Goal: Task Accomplishment & Management: Manage account settings

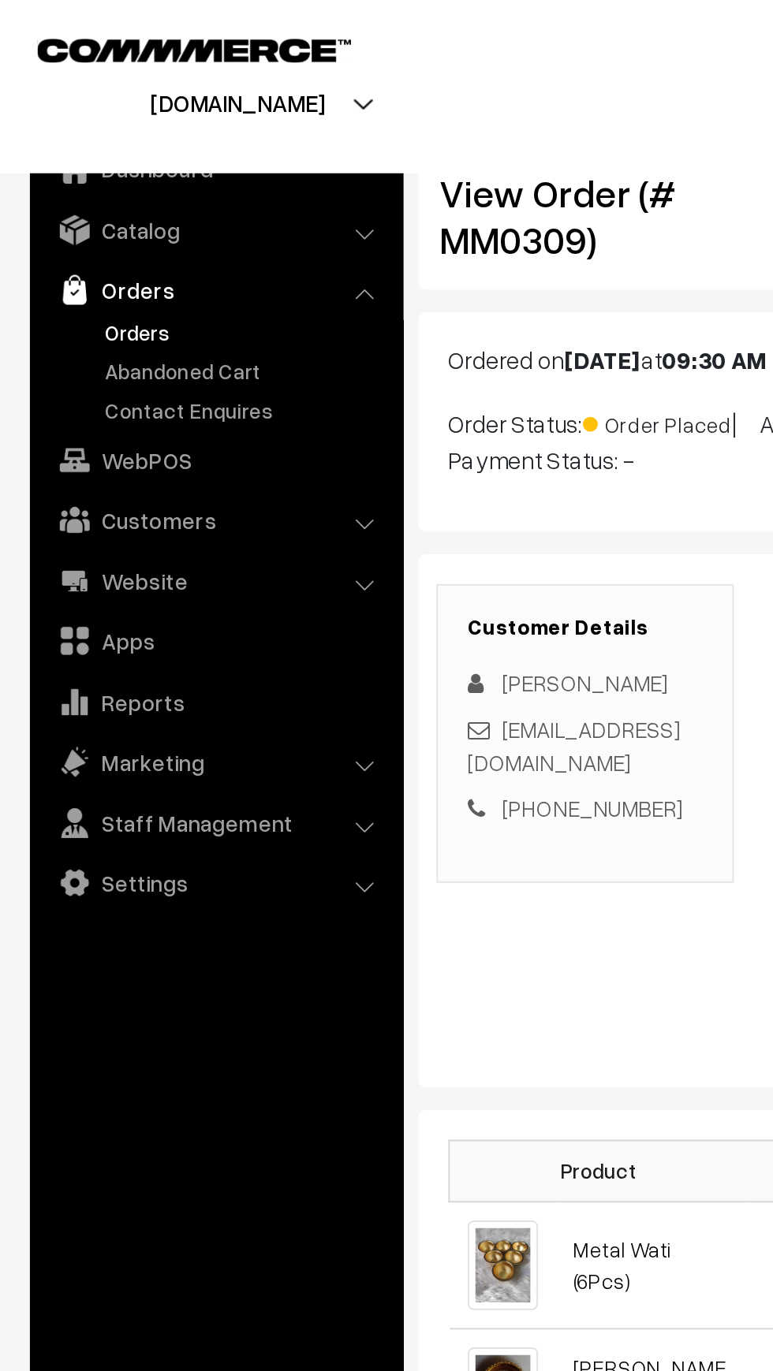
click at [61, 172] on link "Orders" at bounding box center [129, 175] width 156 height 17
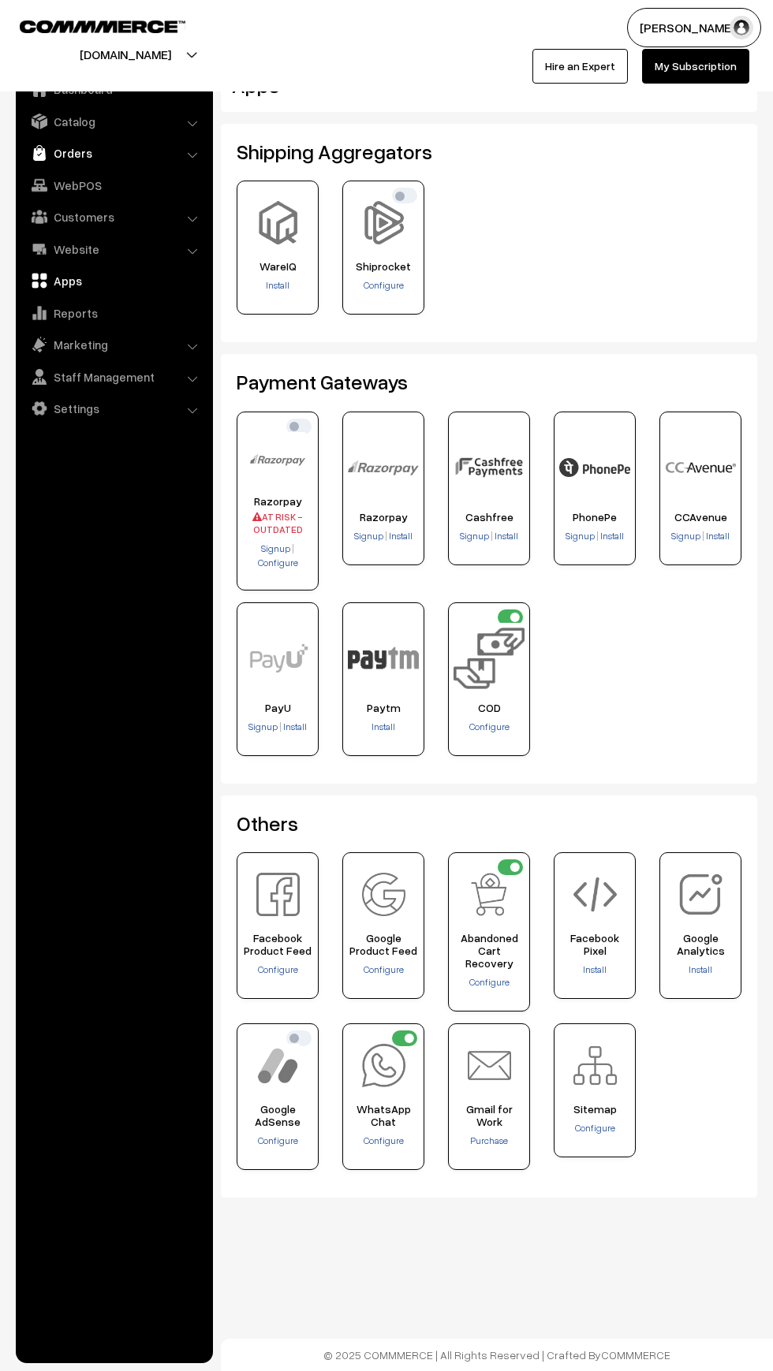
click at [39, 155] on img at bounding box center [40, 153] width 16 height 16
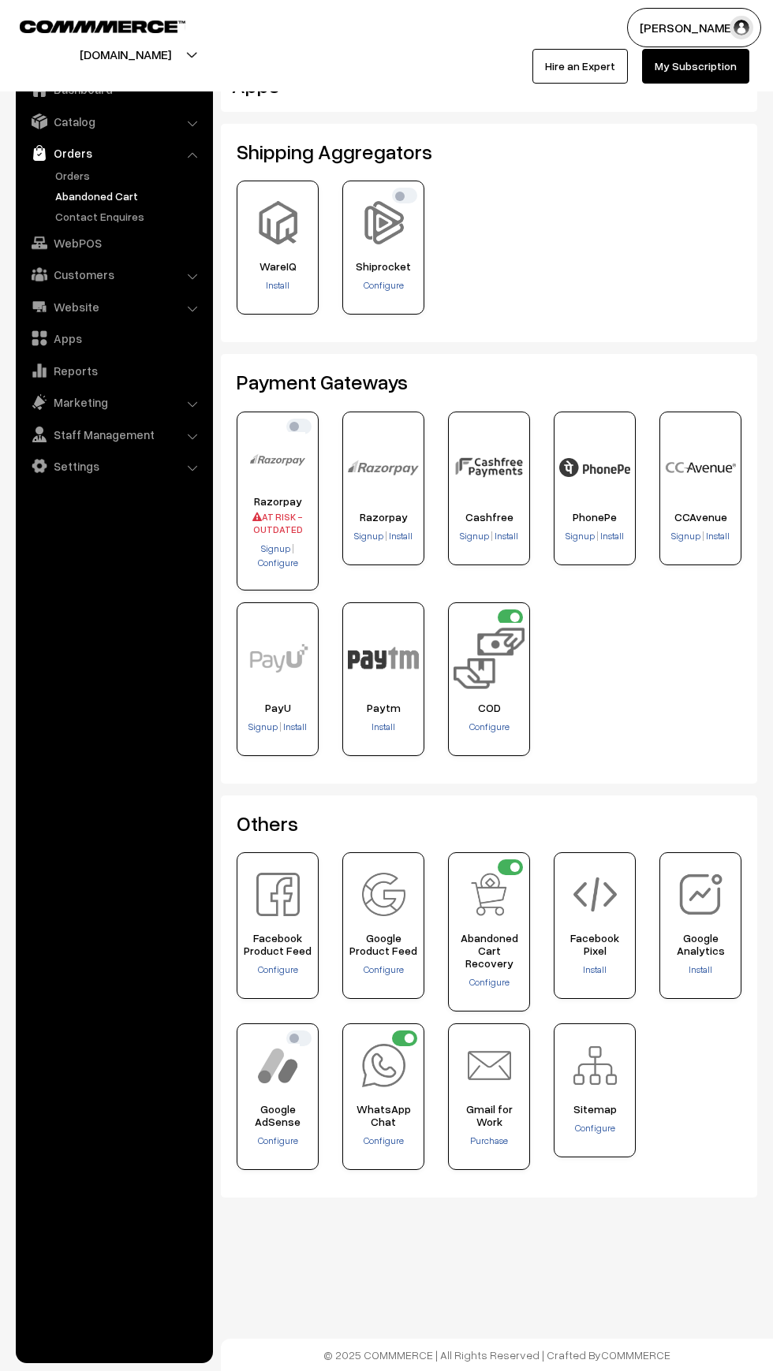
click at [58, 191] on link "Abandoned Cart" at bounding box center [129, 196] width 156 height 17
click at [60, 175] on link "Orders" at bounding box center [129, 175] width 156 height 17
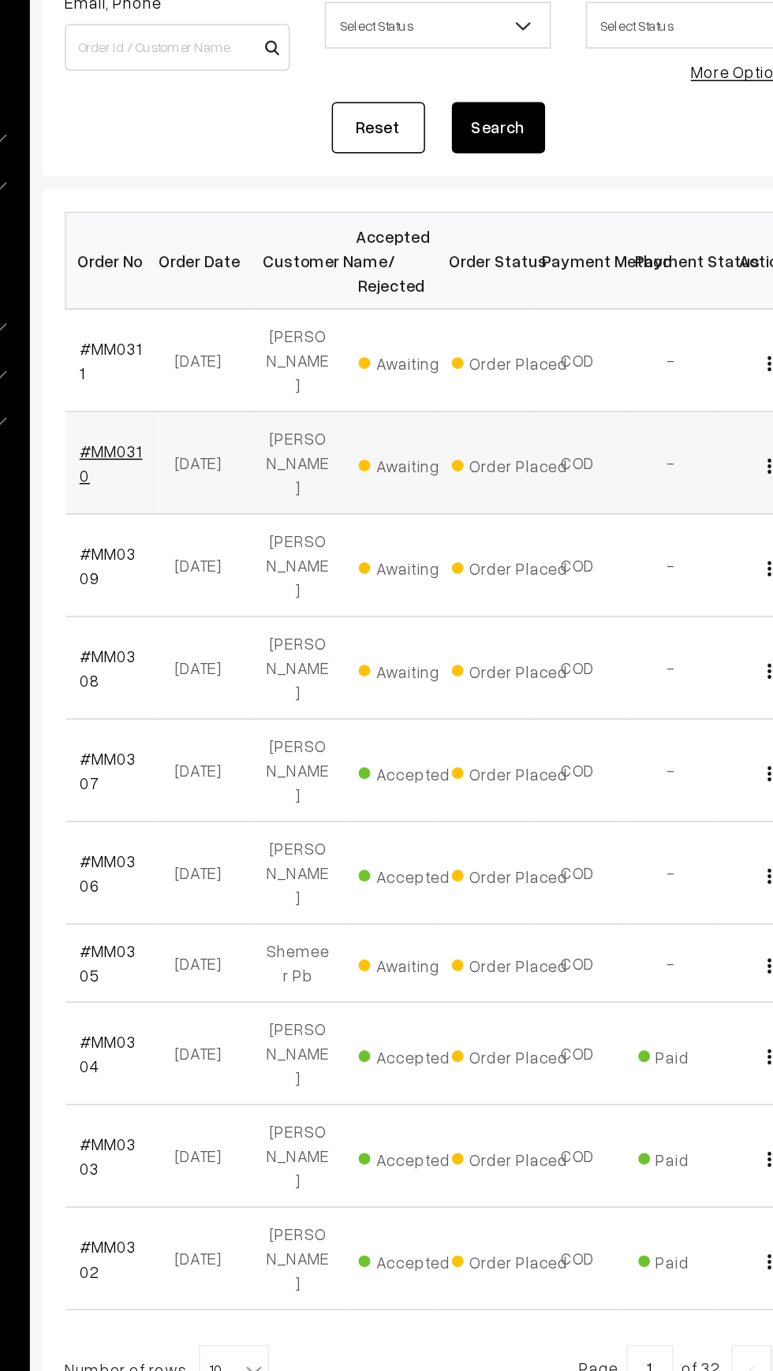
click at [265, 482] on link "#MM0310" at bounding box center [268, 497] width 43 height 30
click at [255, 422] on link "#MM0311" at bounding box center [268, 427] width 43 height 30
click at [263, 423] on link "#MM0311" at bounding box center [268, 427] width 43 height 30
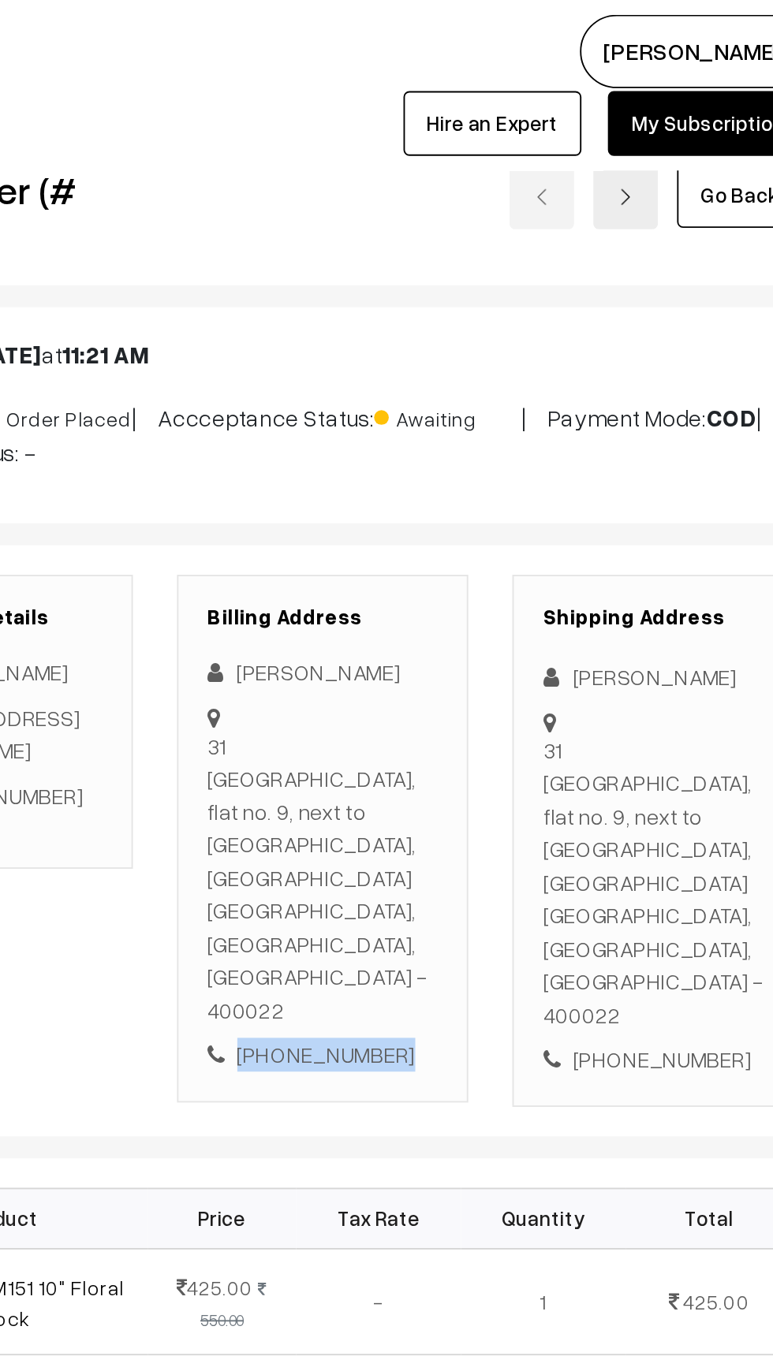
copy div "+91 9819928922"
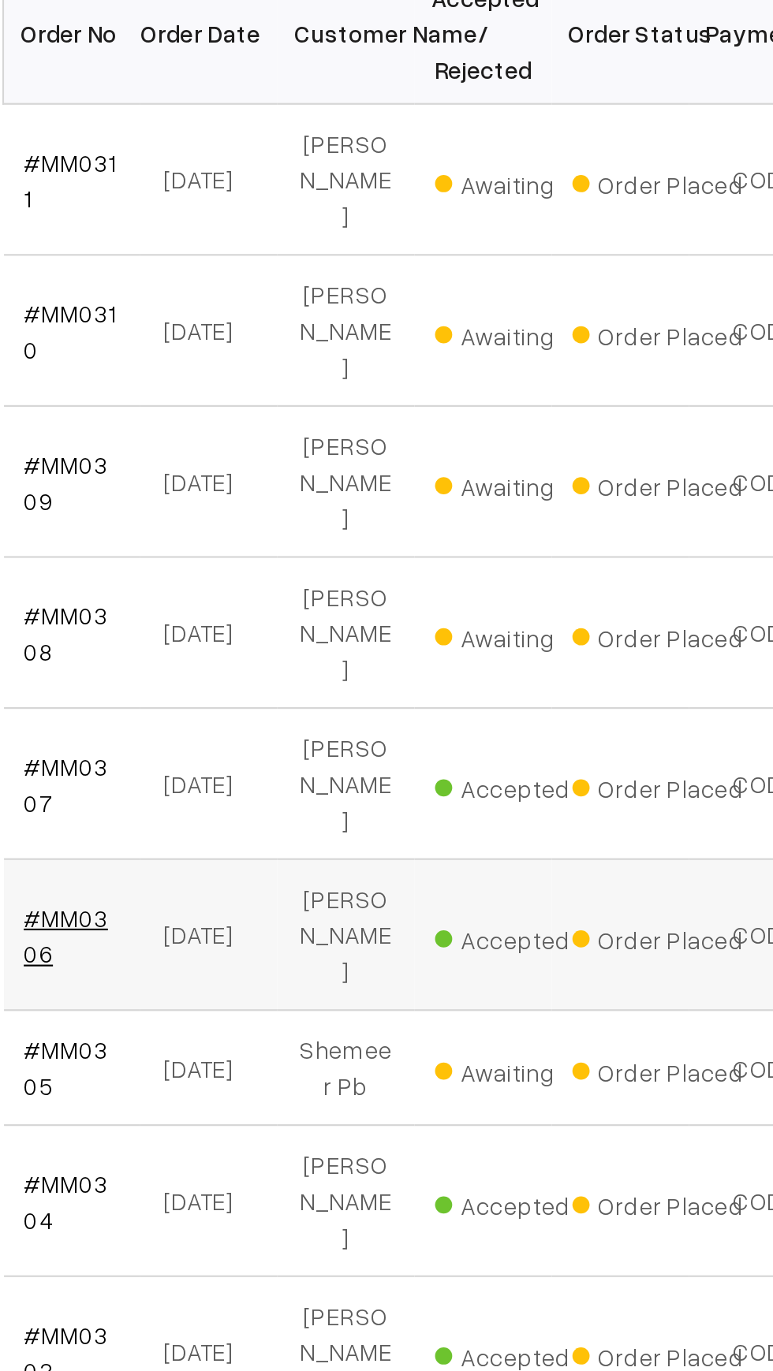
click at [281, 759] on link "#MM0306" at bounding box center [266, 774] width 39 height 30
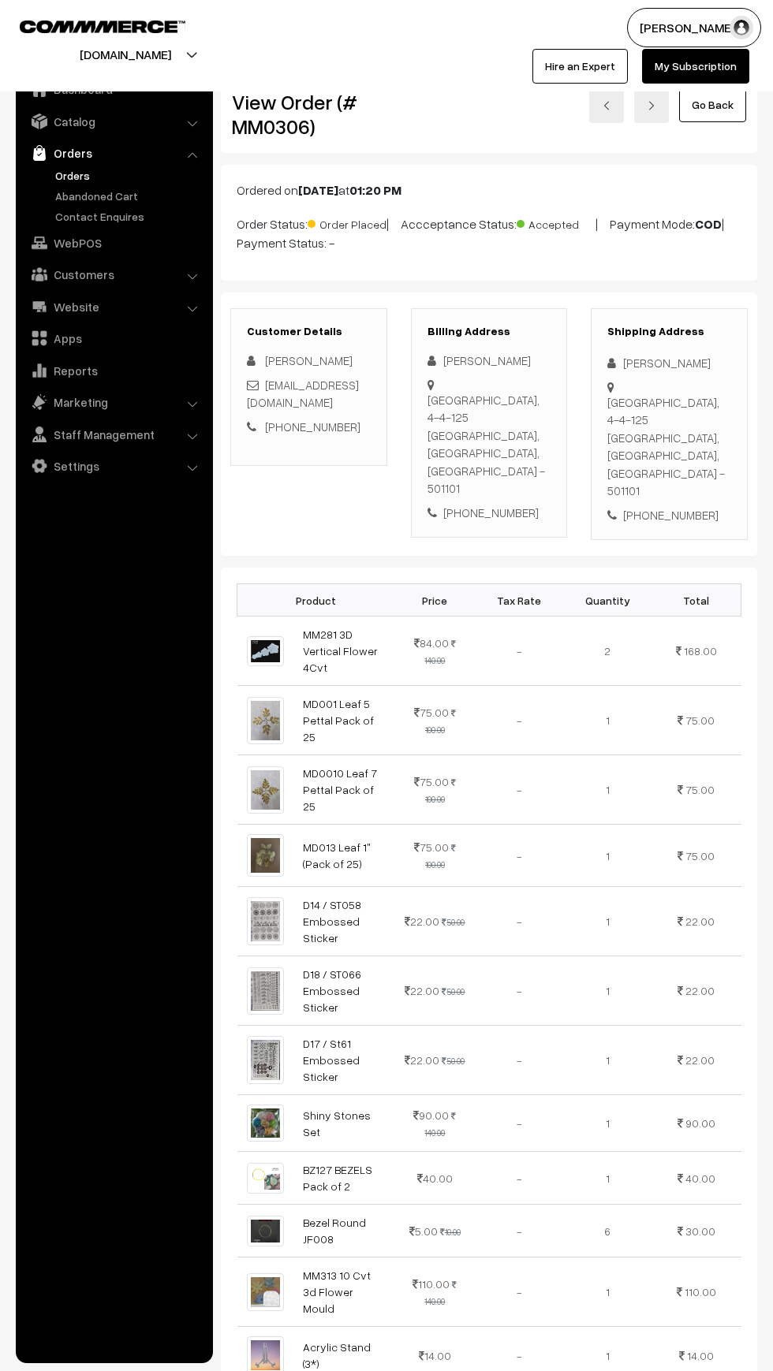
scroll to position [8, 0]
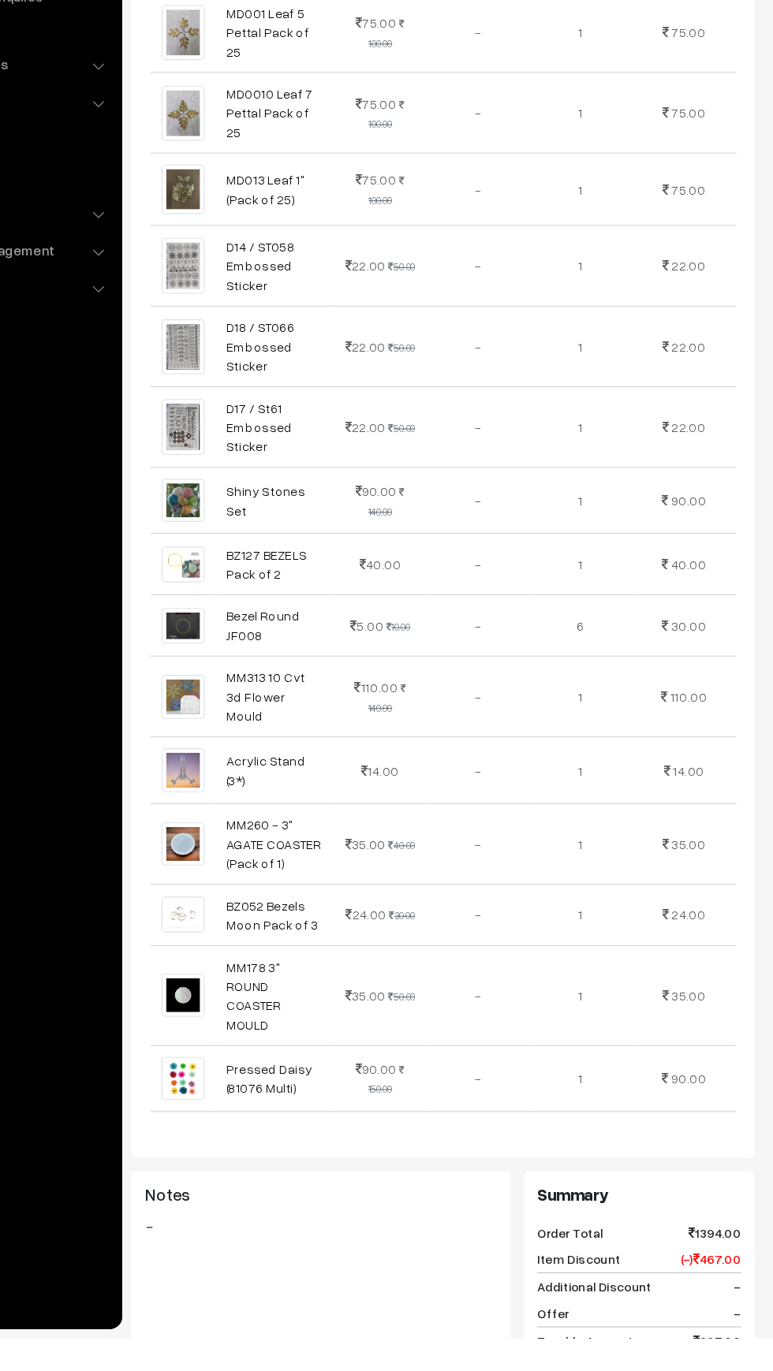
scroll to position [465, 0]
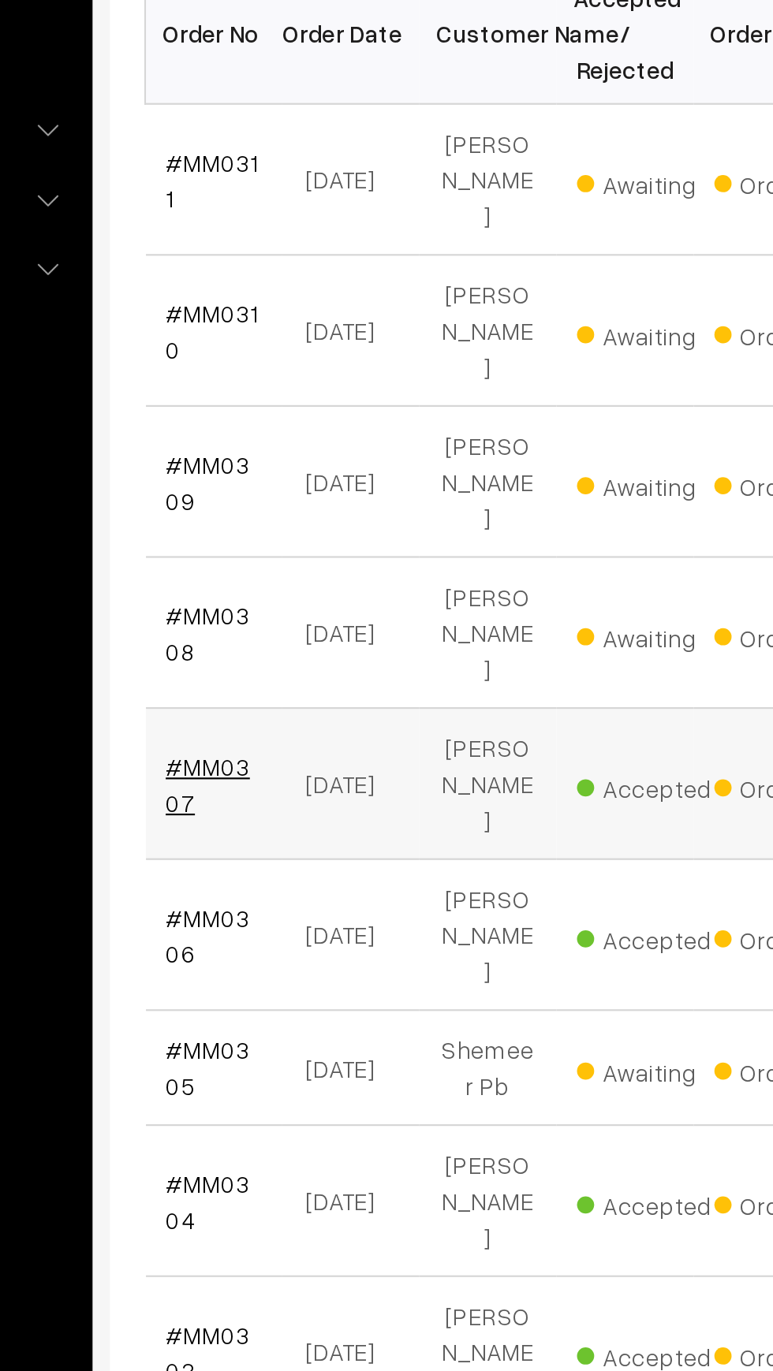
click at [270, 690] on link "#MM0307" at bounding box center [266, 705] width 39 height 30
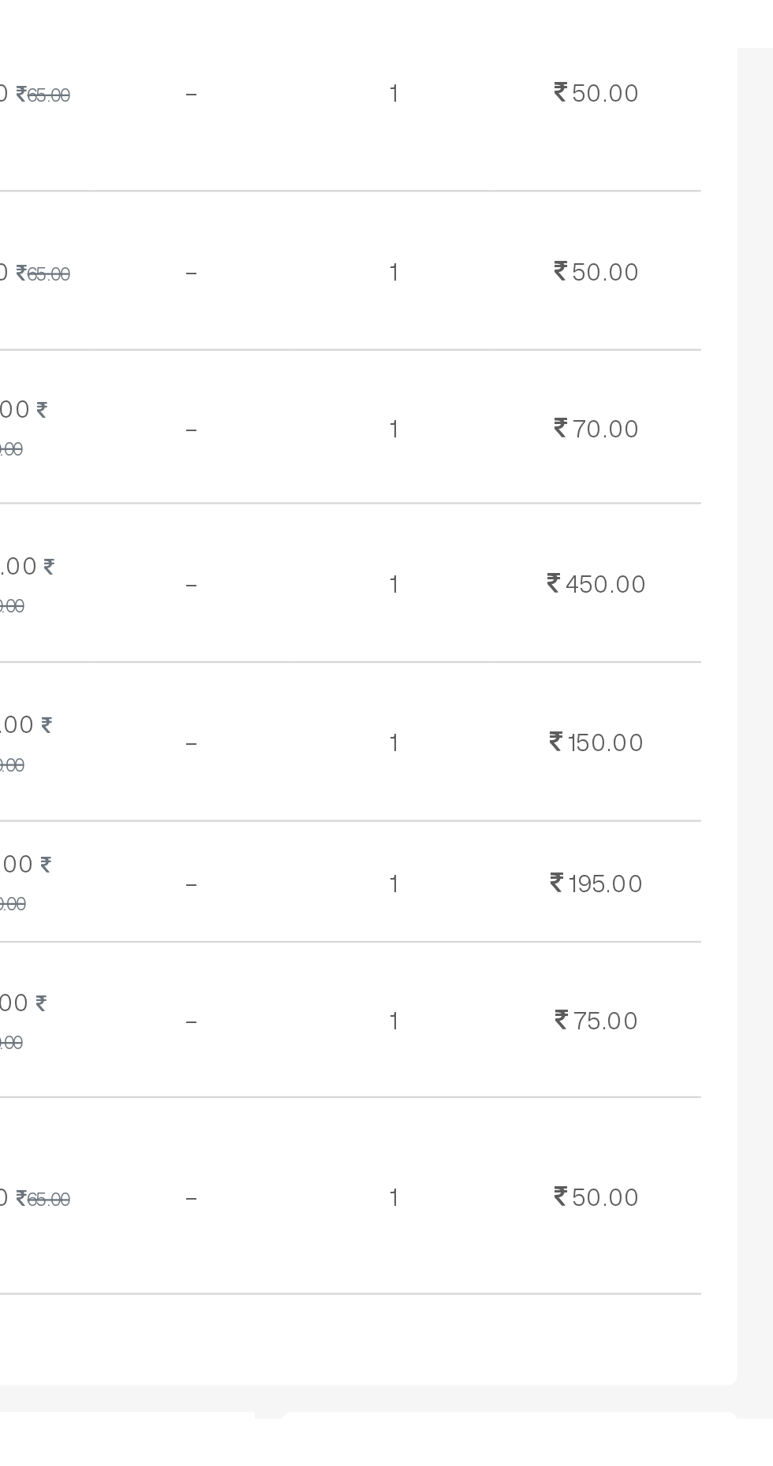
scroll to position [345, 0]
